Goal: Task Accomplishment & Management: Complete application form

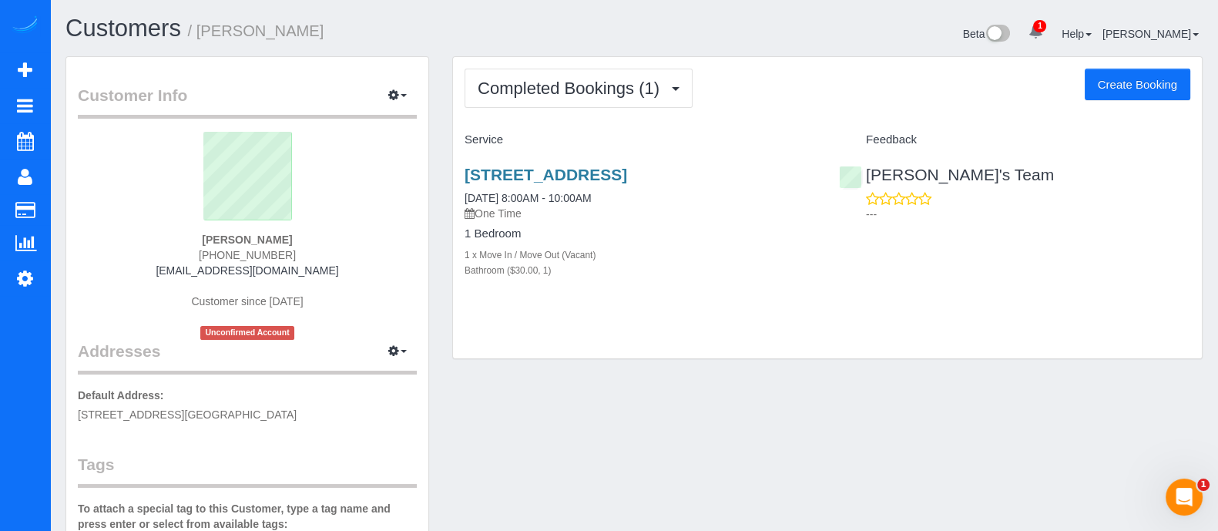
click at [1100, 96] on button "Create Booking" at bounding box center [1137, 85] width 106 height 32
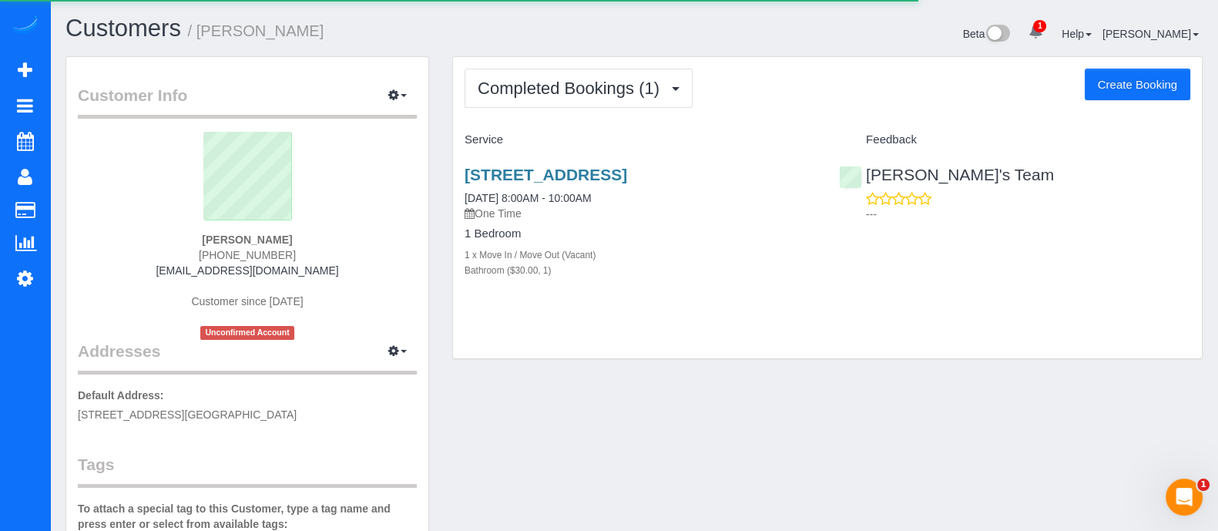
select select "GA"
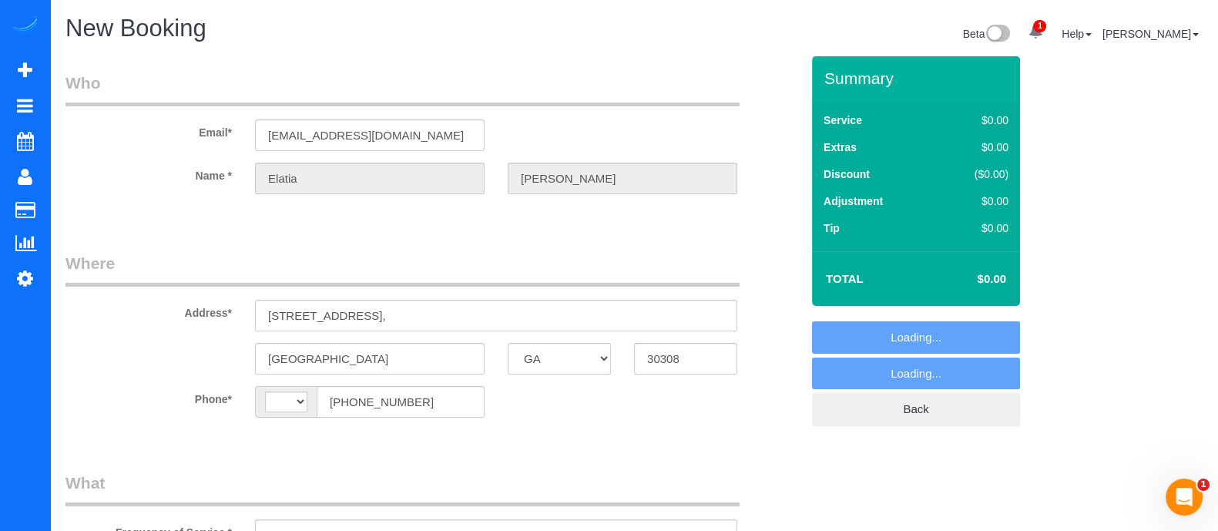
scroll to position [464, 0]
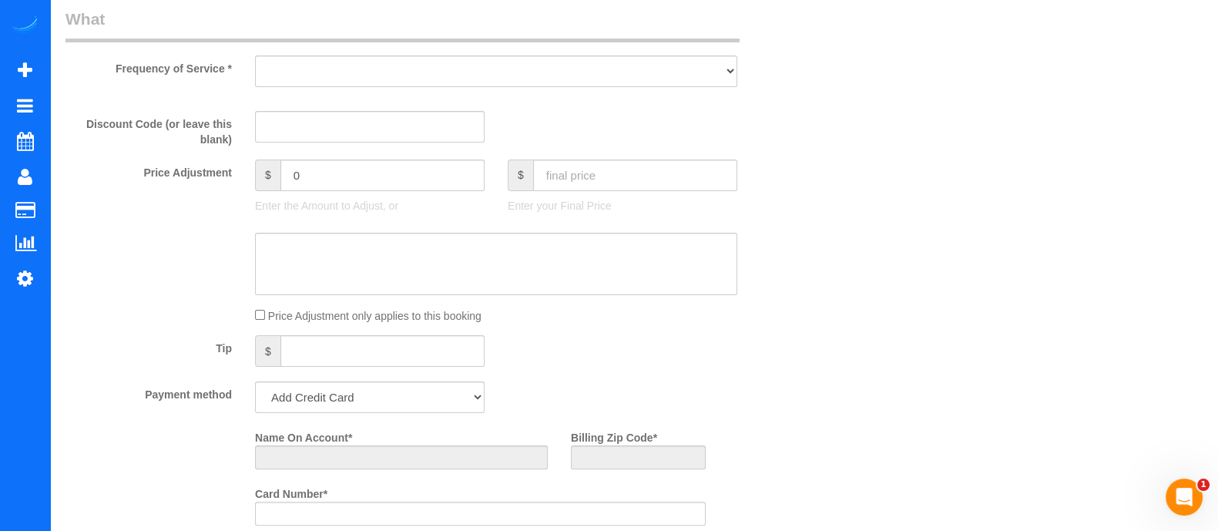
select select "string:[GEOGRAPHIC_DATA]"
select select "string:fspay-e2a86f0e-7852-4d1f-9545-f387d3471a71"
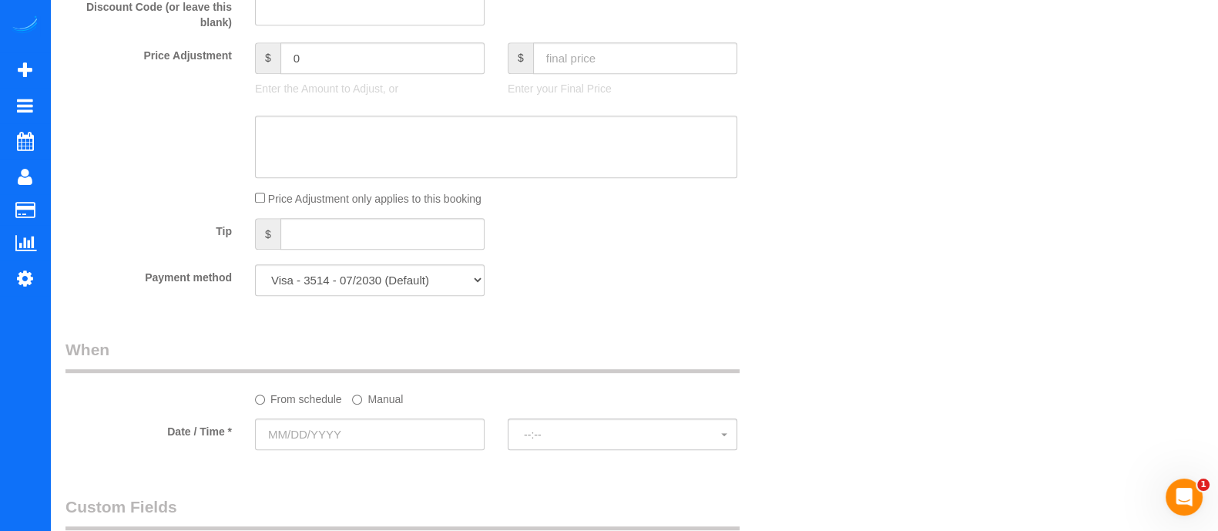
select select "object:915"
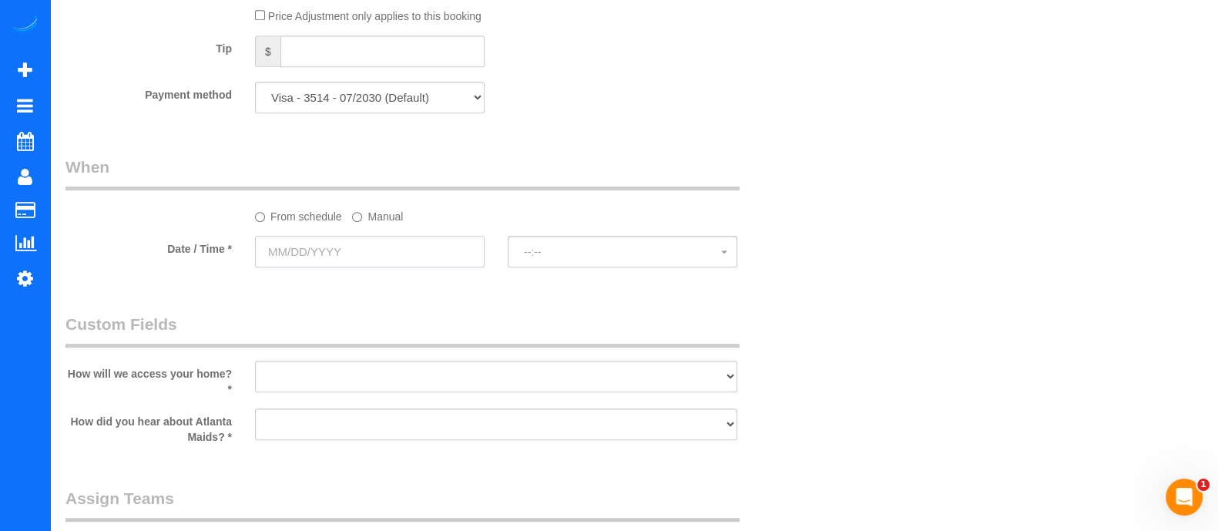
click at [441, 256] on input "text" at bounding box center [370, 252] width 230 height 32
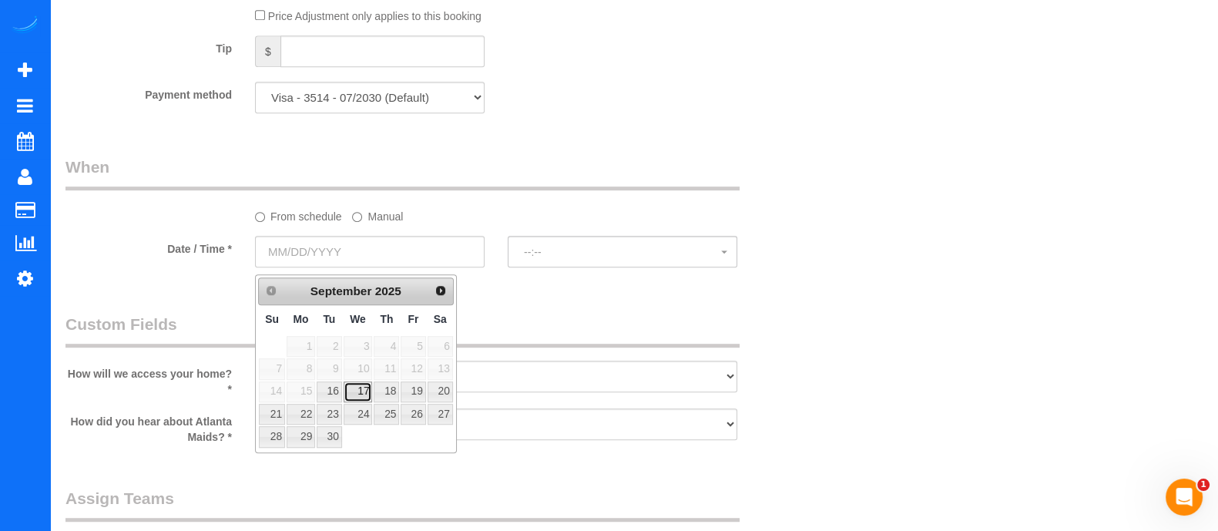
click at [364, 391] on link "17" at bounding box center [358, 391] width 29 height 21
type input "[DATE]"
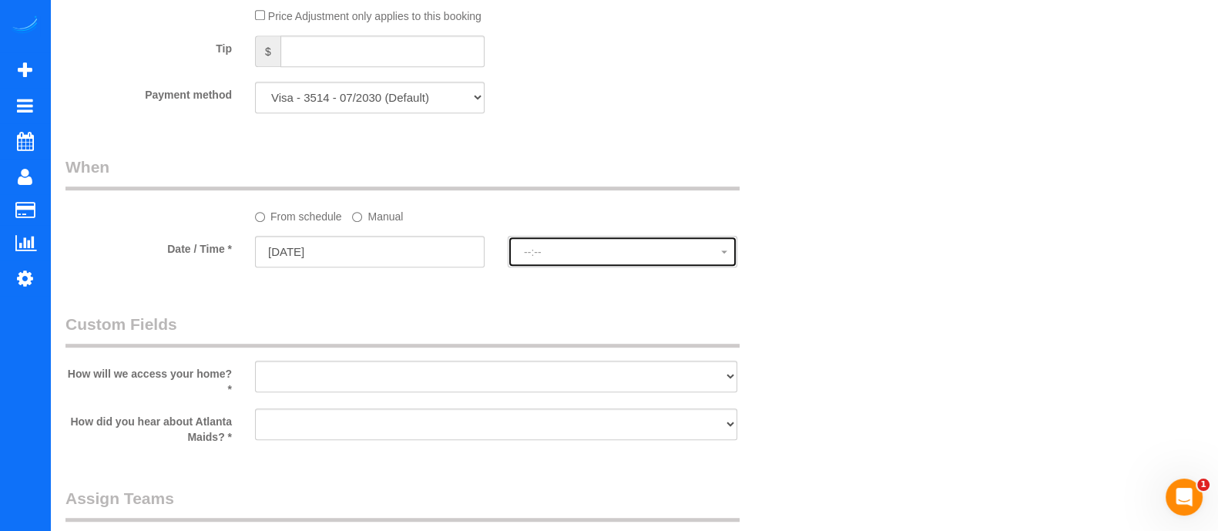
click at [566, 252] on span "--:--" at bounding box center [622, 252] width 197 height 12
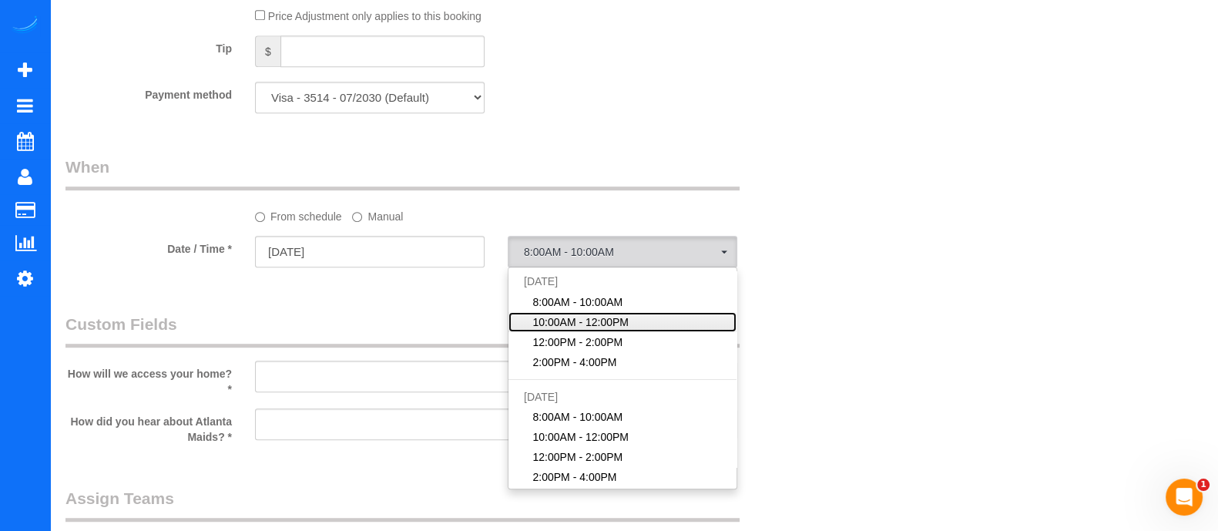
click at [572, 326] on span "10:00AM - 12:00PM" at bounding box center [581, 321] width 96 height 15
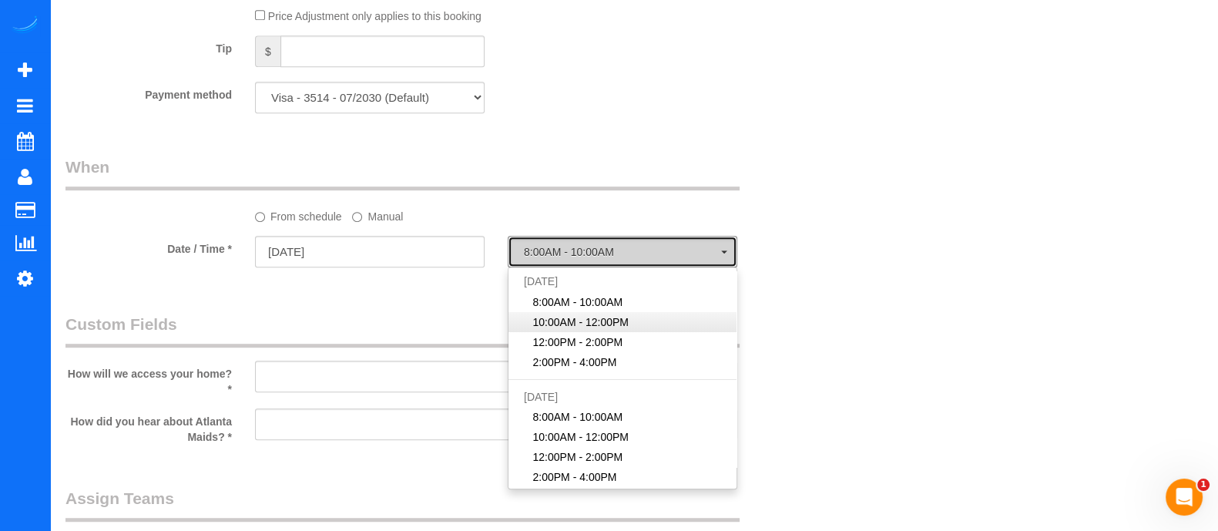
select select "spot2"
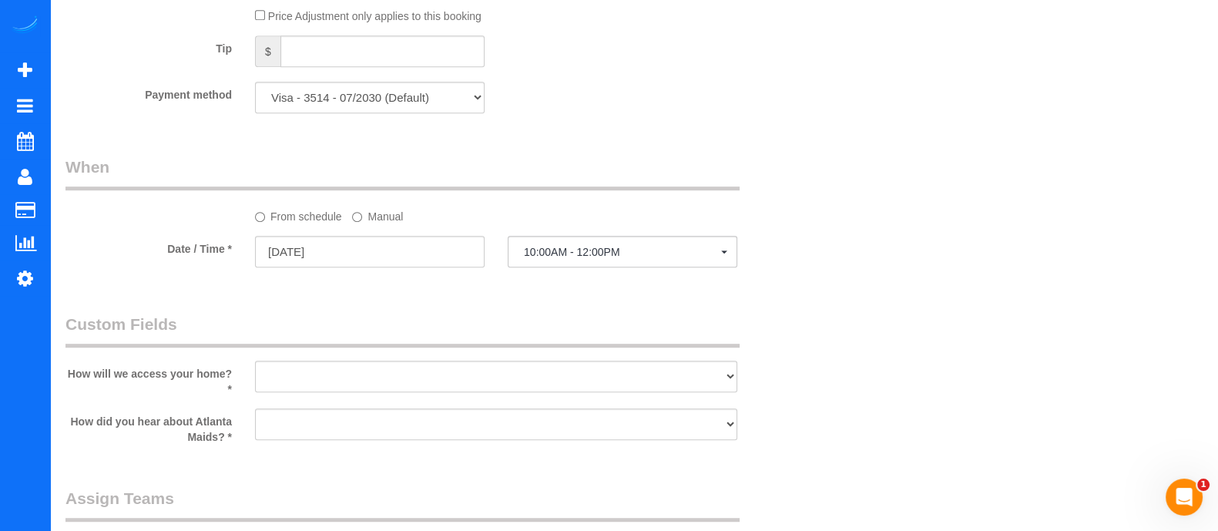
click at [572, 326] on legend "Custom Fields" at bounding box center [402, 330] width 674 height 35
click at [512, 383] on select "I will leave a key I will provide an access code Someone will be home Go to apa…" at bounding box center [496, 376] width 482 height 32
select select "number:3"
click at [255, 367] on select "I will leave a key I will provide an access code Someone will be home Go to apa…" at bounding box center [496, 376] width 482 height 32
click at [371, 429] on select "Google Yelp From a friend Social media Other" at bounding box center [496, 424] width 482 height 32
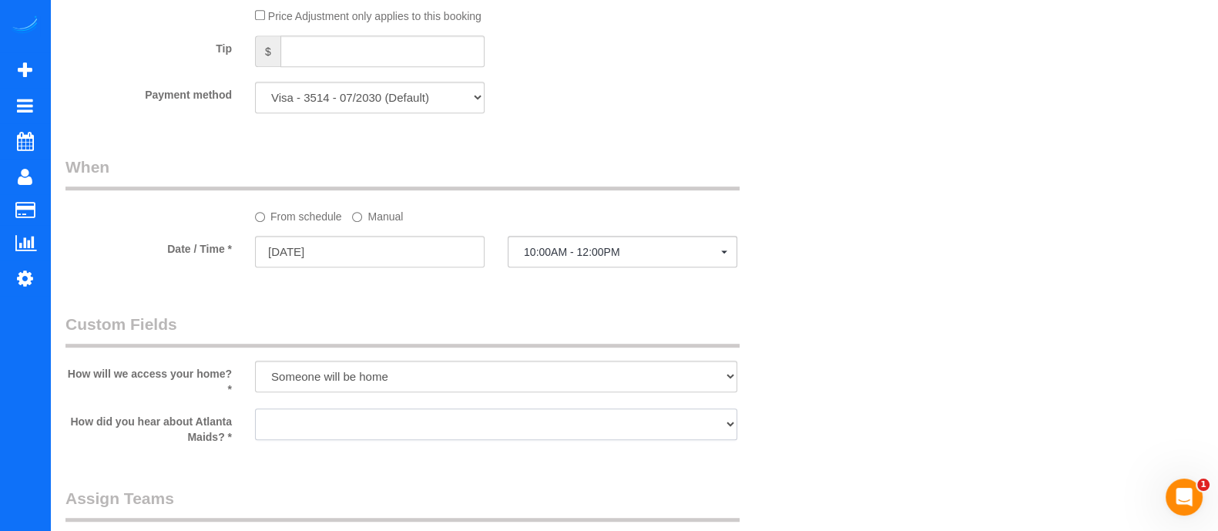
select select "number:6"
click at [255, 414] on select "Google Yelp From a friend Social media Other" at bounding box center [496, 424] width 482 height 32
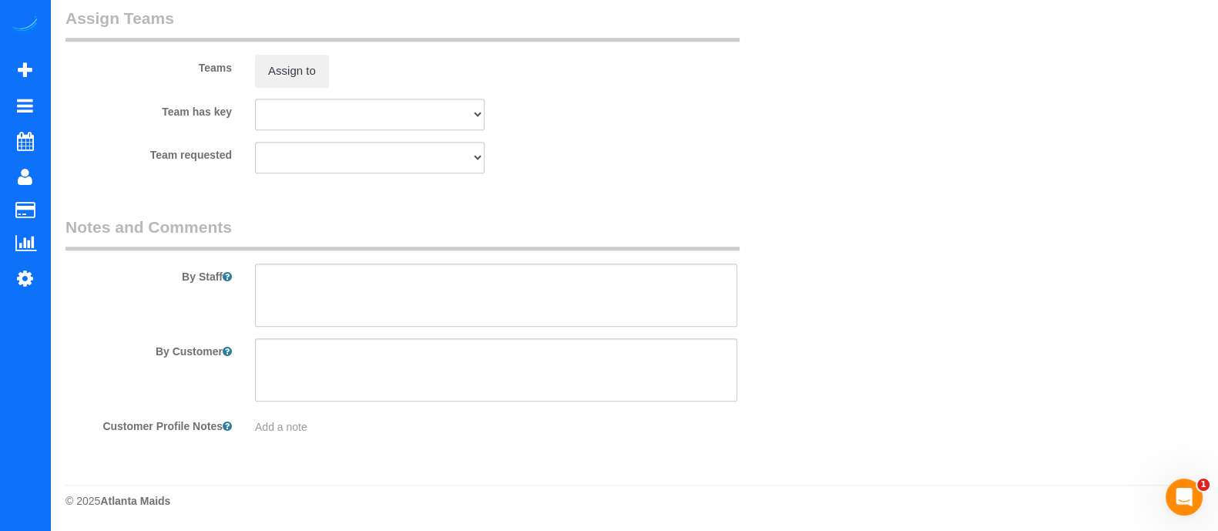
scroll to position [0, 0]
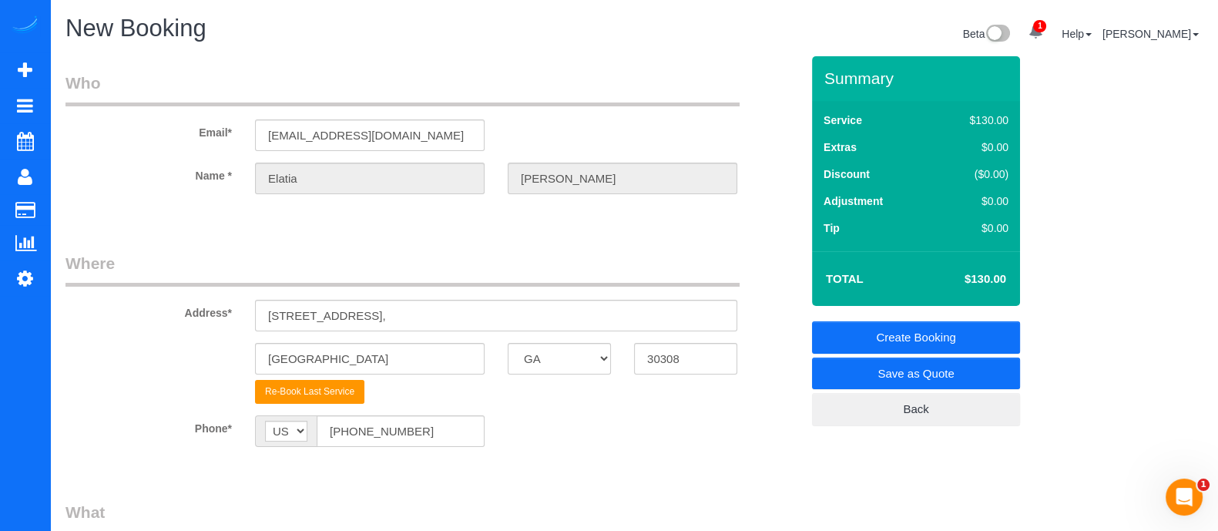
click at [880, 340] on link "Create Booking" at bounding box center [916, 337] width 208 height 32
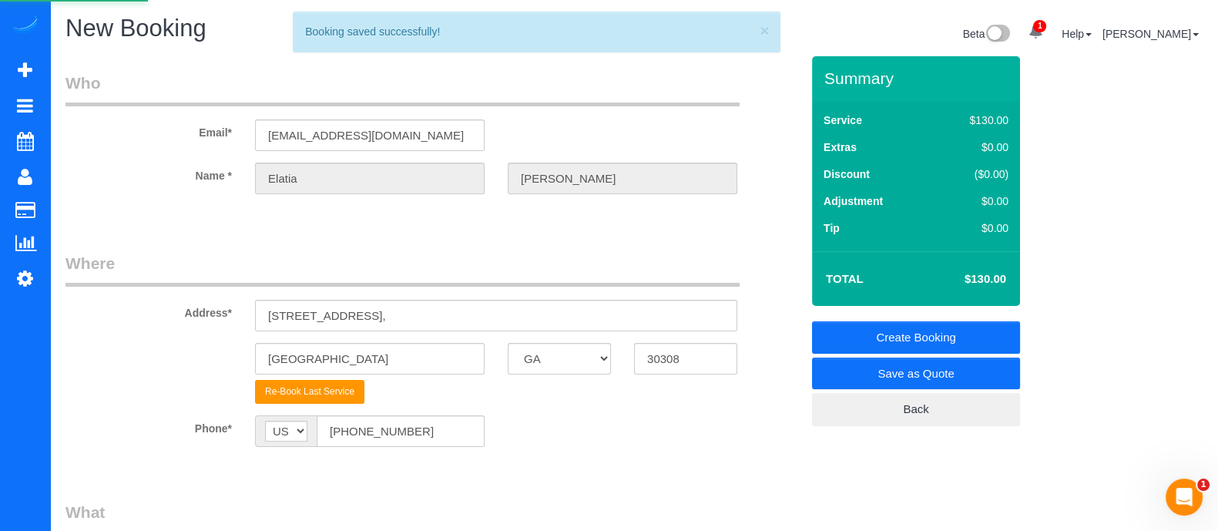
drag, startPoint x: 880, startPoint y: 340, endPoint x: 706, endPoint y: 450, distance: 206.0
click at [706, 56] on form "Who Email* [EMAIL_ADDRESS][DOMAIN_NAME] Name * [GEOGRAPHIC_DATA][PERSON_NAME] W…" at bounding box center [633, 56] width 1137 height 0
